Goal: Find specific page/section: Find specific page/section

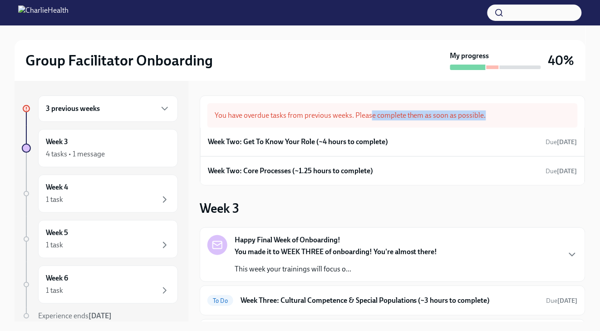
drag, startPoint x: 372, startPoint y: 116, endPoint x: 450, endPoint y: 121, distance: 77.4
click at [450, 121] on div "You have overdue tasks from previous weeks. Please complete them as soon as pos…" at bounding box center [393, 115] width 371 height 25
click at [451, 114] on div "You have overdue tasks from previous weeks. Please complete them as soon as pos…" at bounding box center [393, 115] width 371 height 25
click at [519, 14] on button "button" at bounding box center [535, 13] width 94 height 16
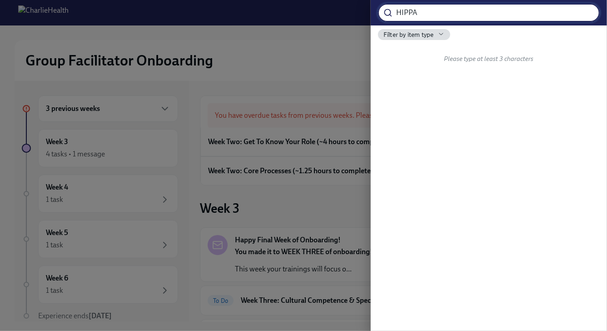
type input "HIPPA"
click at [589, 10] on input "HIPPA" at bounding box center [497, 13] width 203 height 18
click at [586, 11] on input "HIPPA" at bounding box center [497, 13] width 203 height 18
